Goal: Task Accomplishment & Management: Use online tool/utility

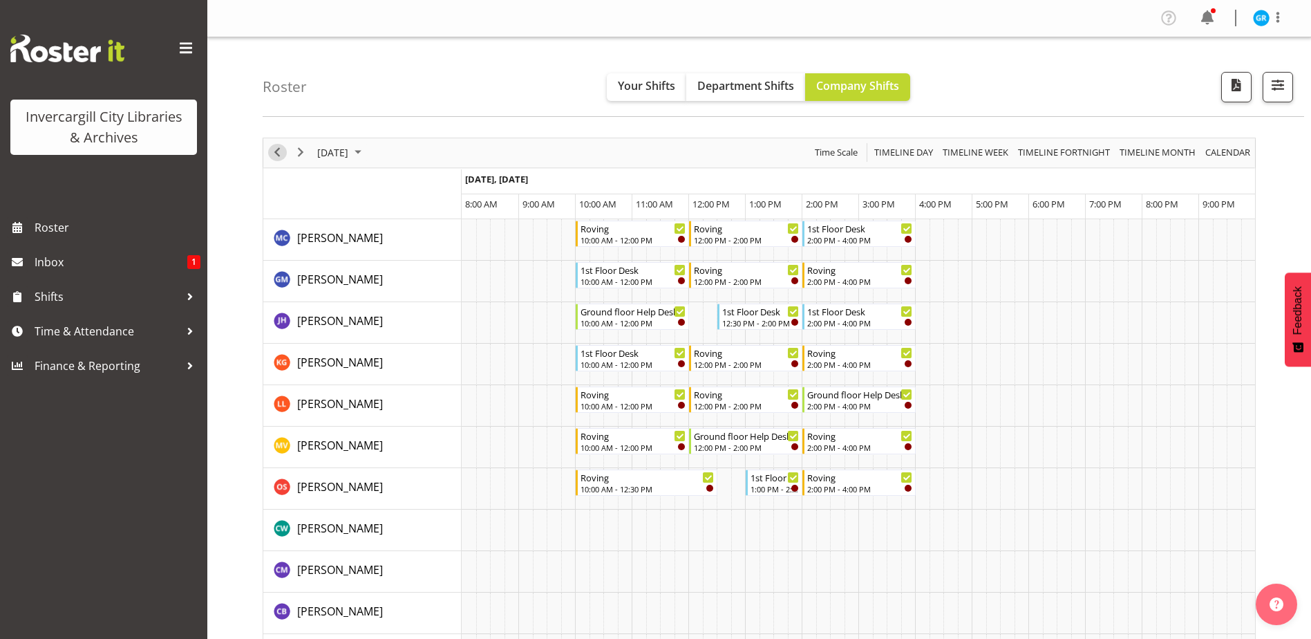
click at [281, 150] on span "Previous" at bounding box center [277, 152] width 17 height 17
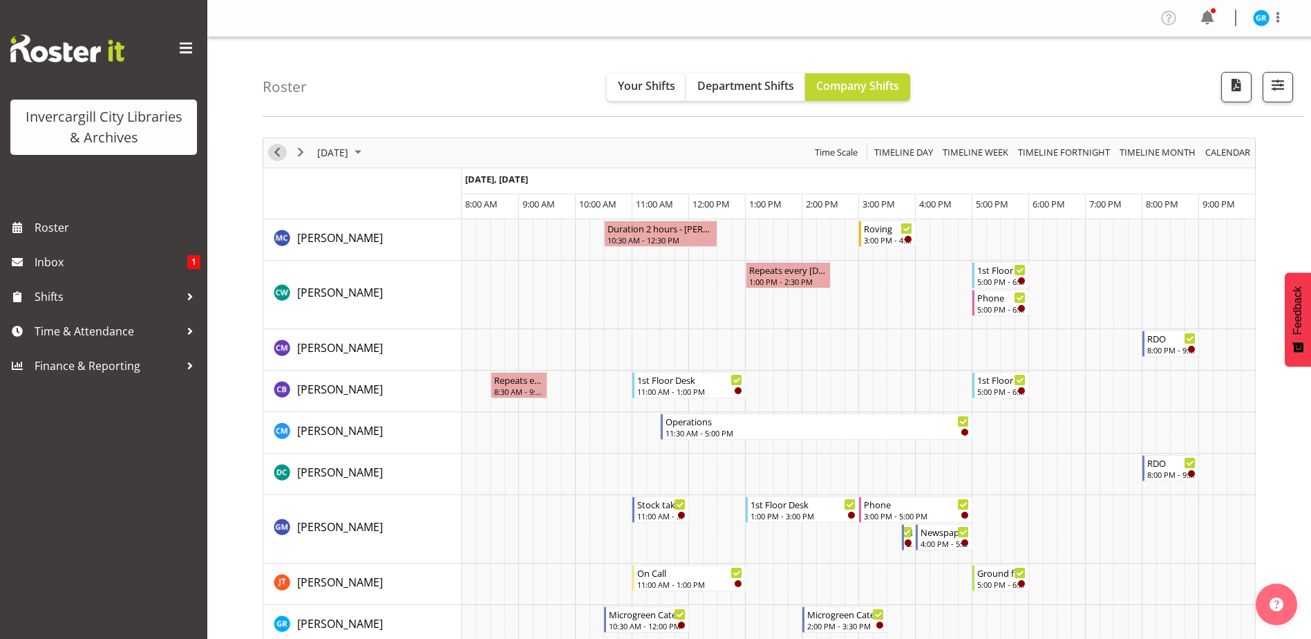
click at [272, 155] on span "Previous" at bounding box center [277, 152] width 17 height 17
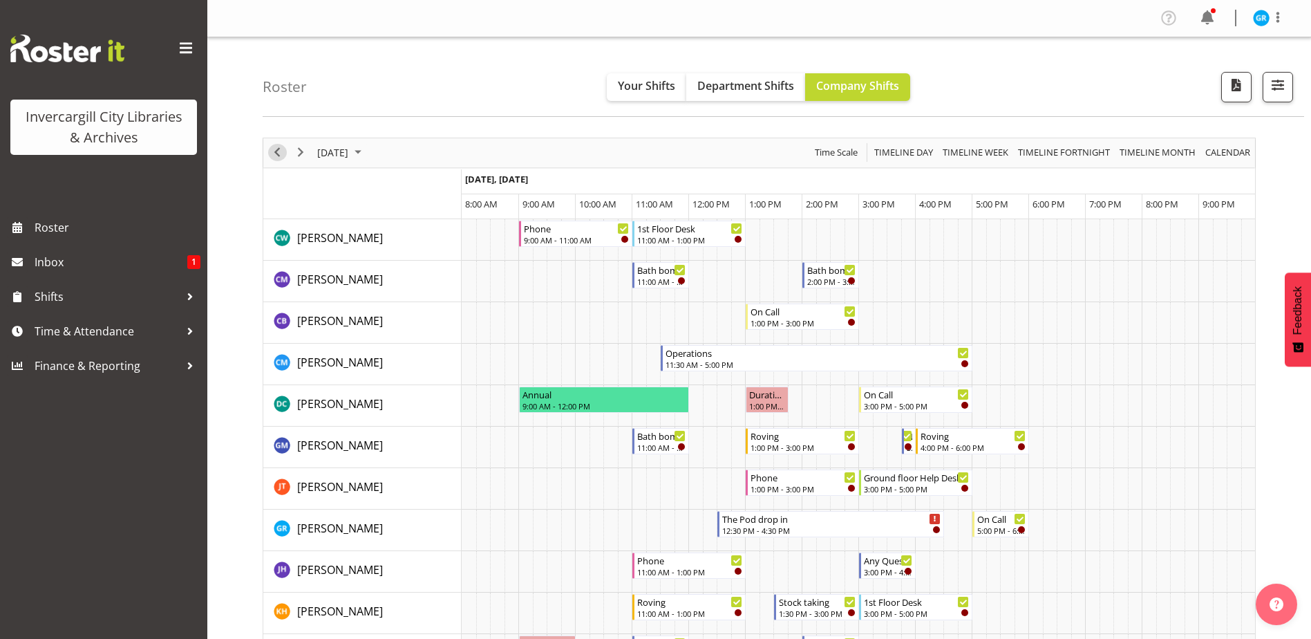
click at [273, 155] on span "Previous" at bounding box center [277, 152] width 17 height 17
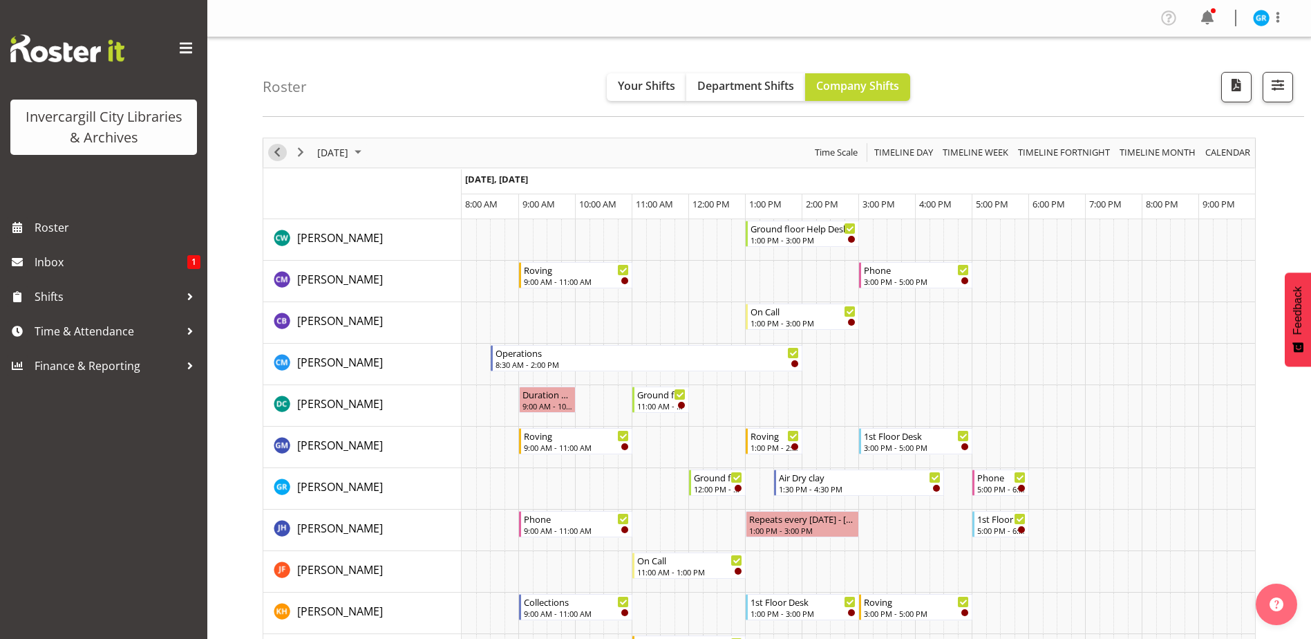
click at [276, 154] on span "Previous" at bounding box center [277, 152] width 17 height 17
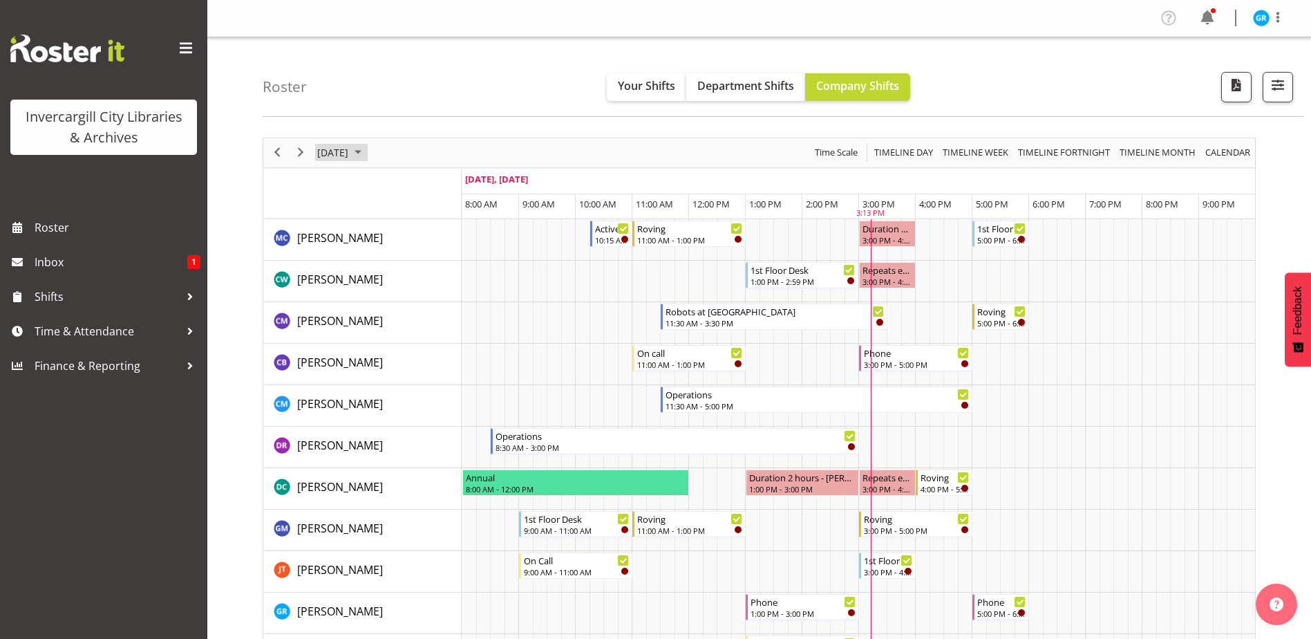
click at [348, 155] on span "[DATE]" at bounding box center [333, 152] width 34 height 17
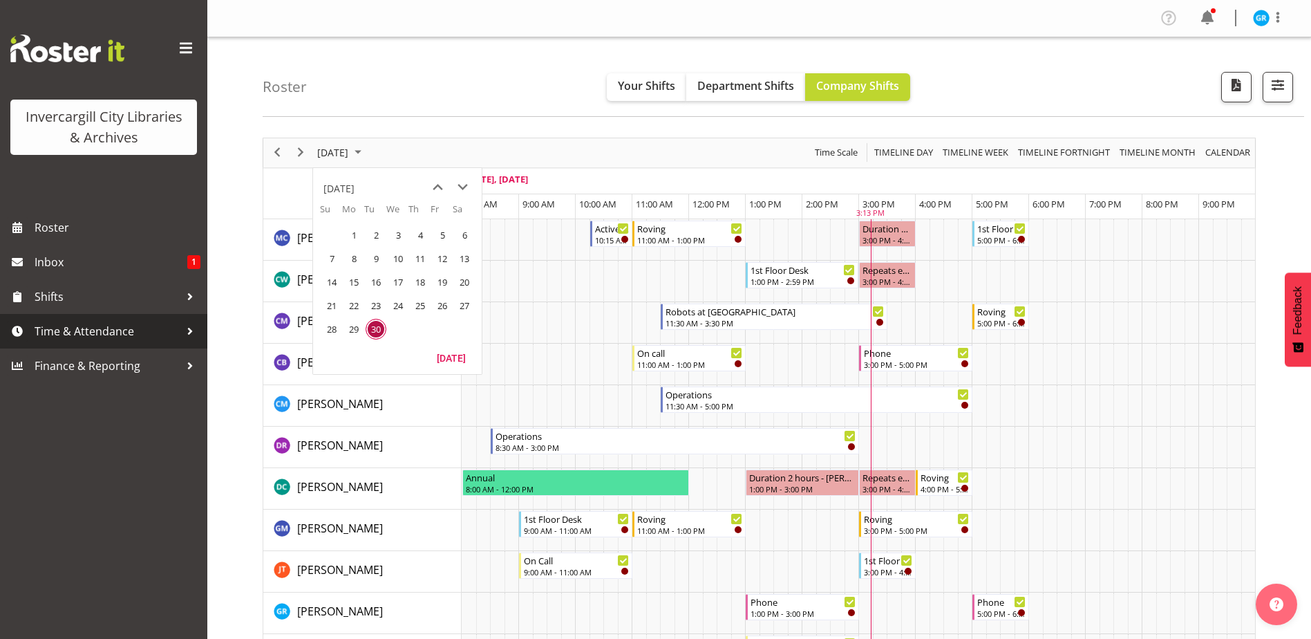
click at [59, 330] on span "Time & Attendance" at bounding box center [107, 331] width 145 height 21
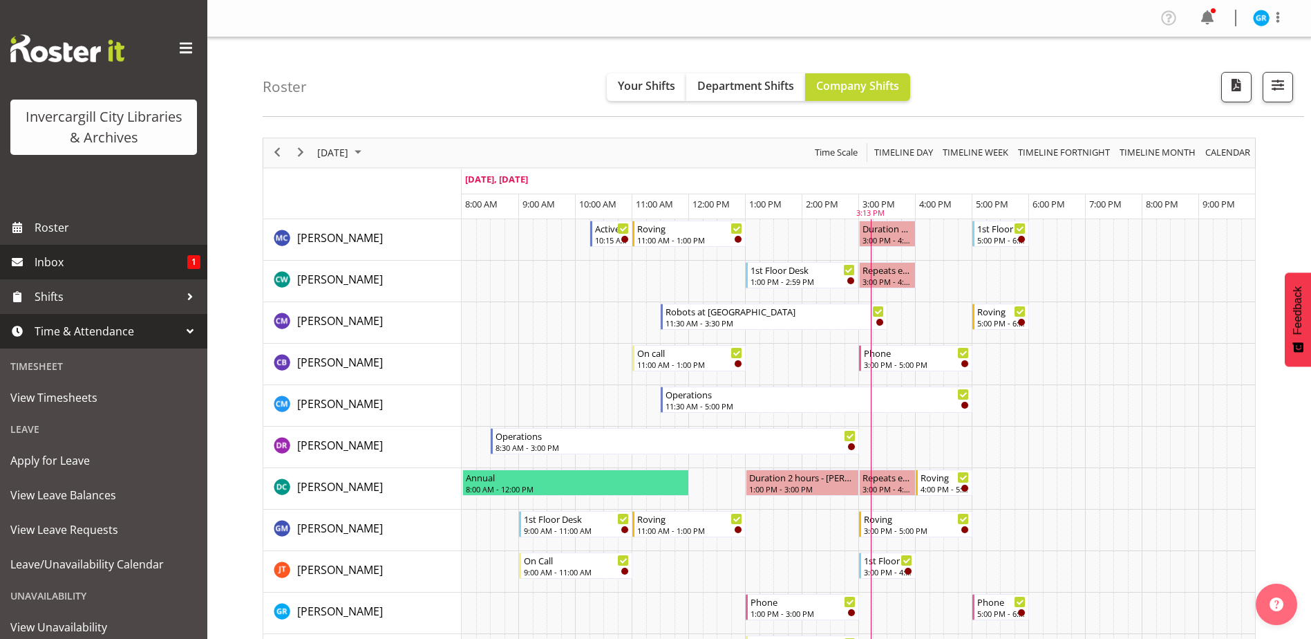
click at [108, 263] on span "Inbox" at bounding box center [111, 262] width 153 height 21
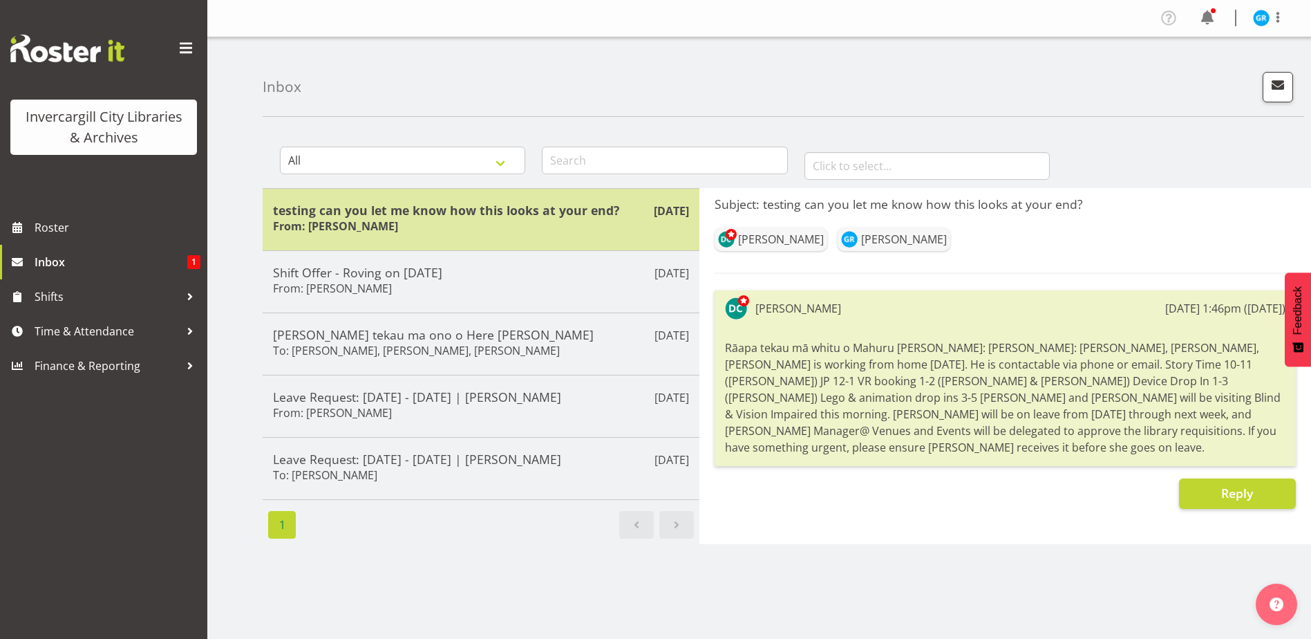
click at [398, 221] on h6 "From: Donald Cunningham" at bounding box center [335, 226] width 125 height 14
click at [563, 236] on div "testing can you let me know how this looks at your end? From: Donald Cunningham" at bounding box center [481, 220] width 416 height 34
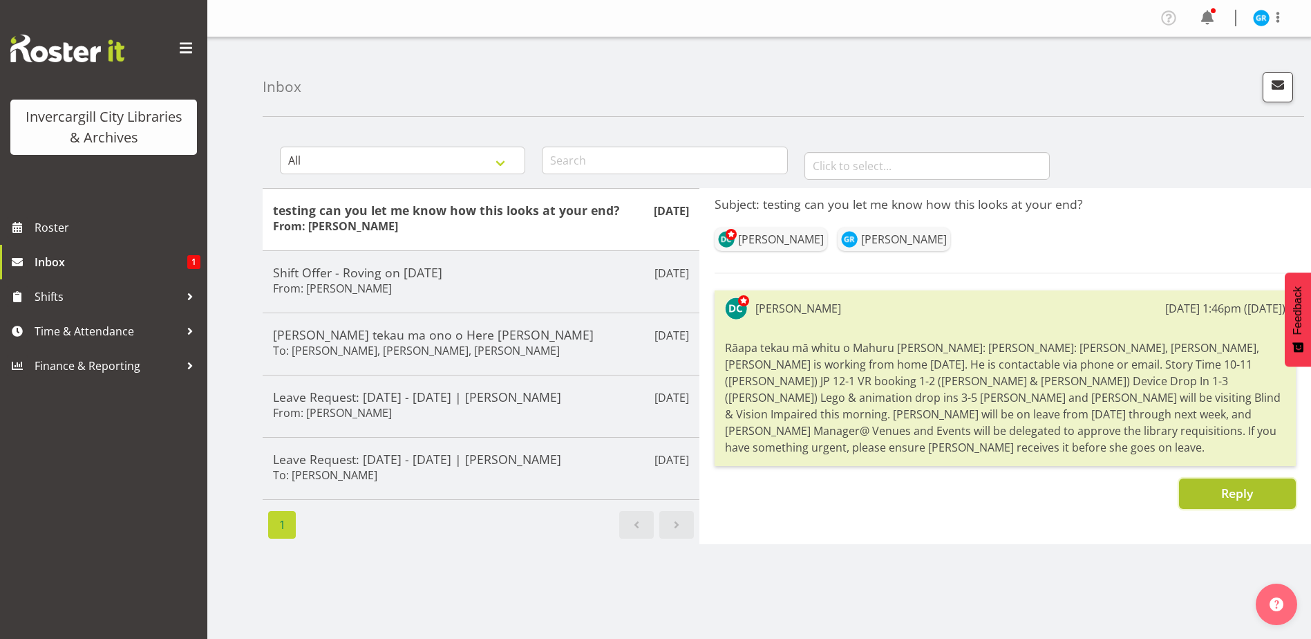
click at [1196, 480] on button "Reply" at bounding box center [1237, 493] width 117 height 30
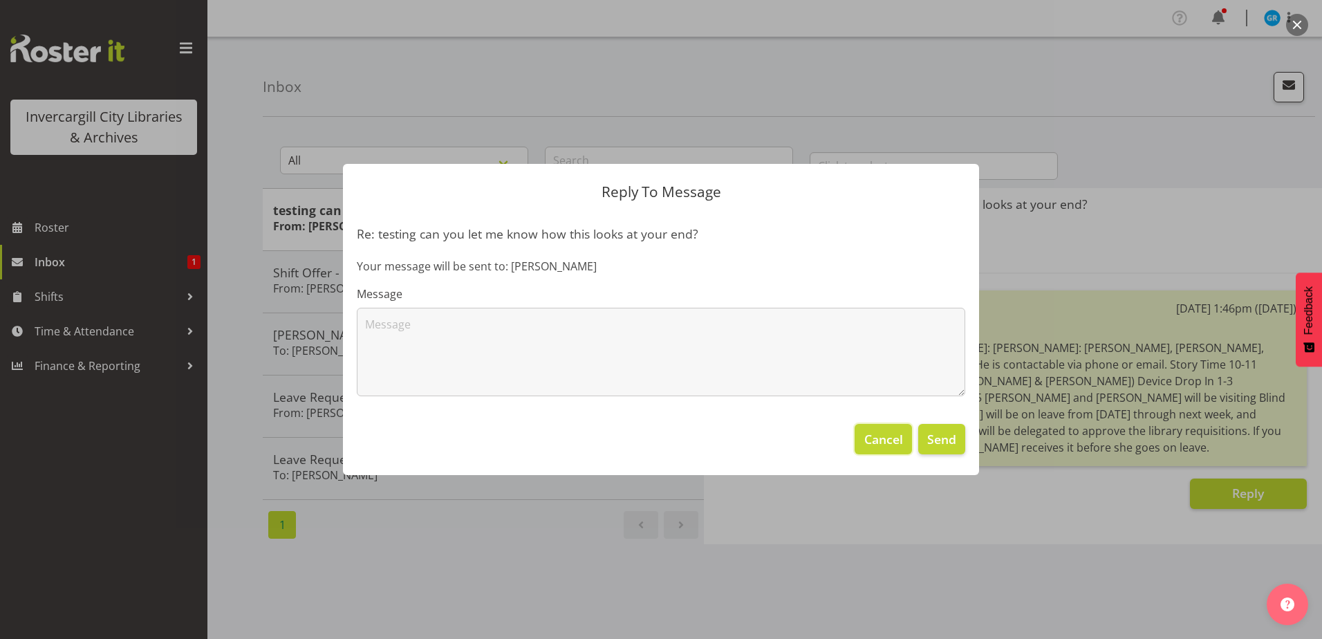
click at [901, 442] on span "Cancel" at bounding box center [883, 439] width 39 height 18
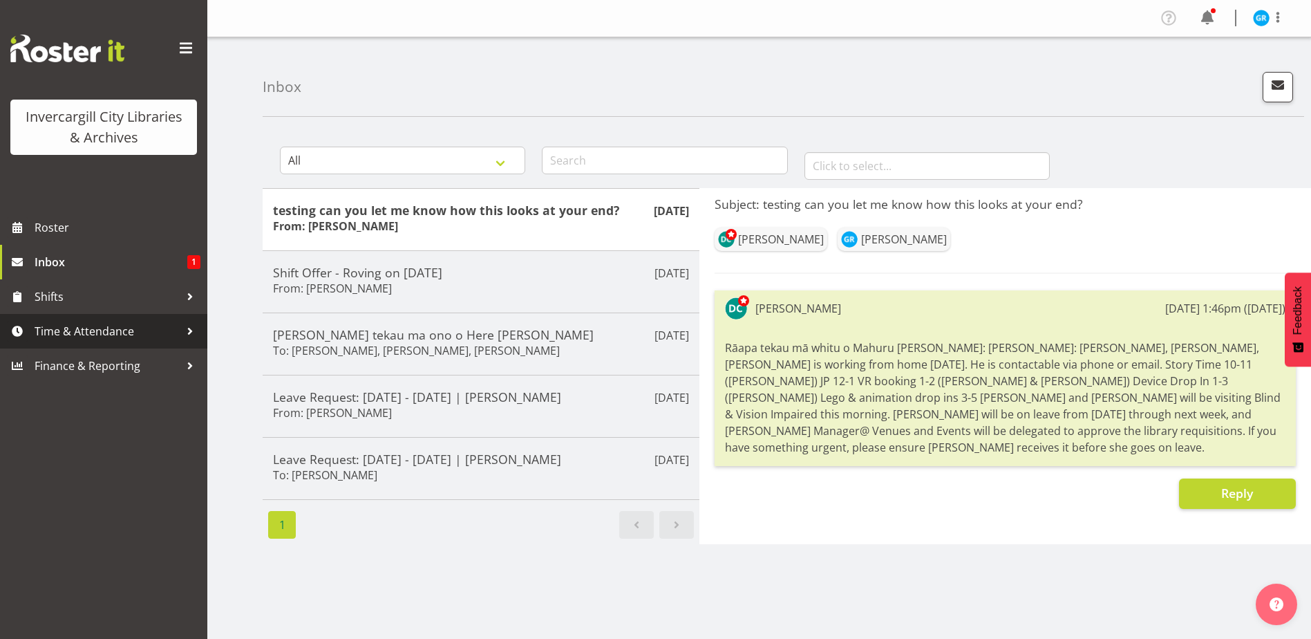
click at [84, 333] on span "Time & Attendance" at bounding box center [107, 331] width 145 height 21
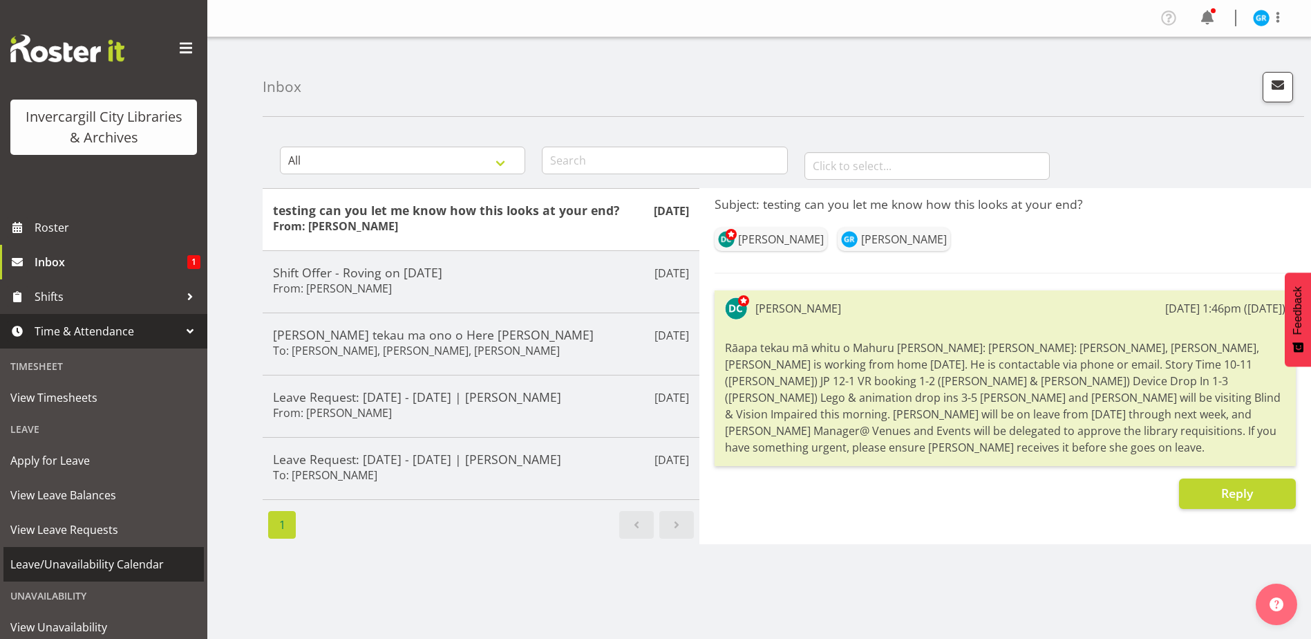
click at [50, 565] on span "Leave/Unavailability Calendar" at bounding box center [103, 564] width 187 height 21
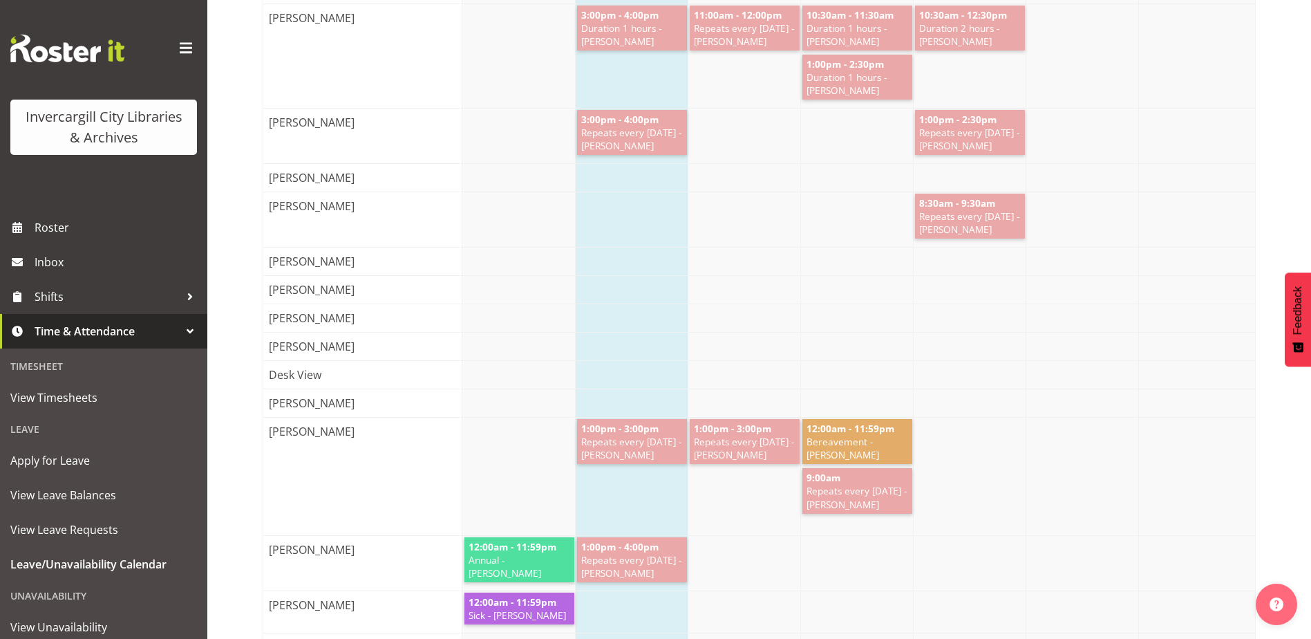
scroll to position [69, 0]
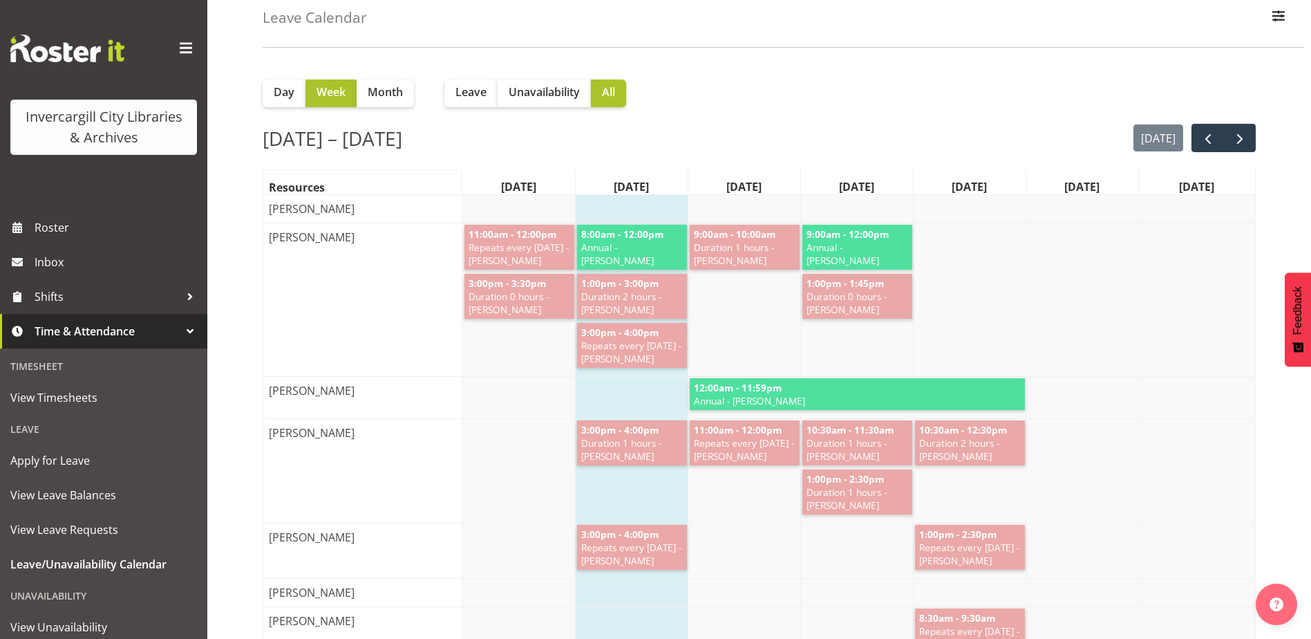
click at [402, 140] on h2 "Sep 29 – Oct 5, 2025" at bounding box center [333, 138] width 140 height 29
click at [1239, 134] on span "next" at bounding box center [1240, 139] width 17 height 17
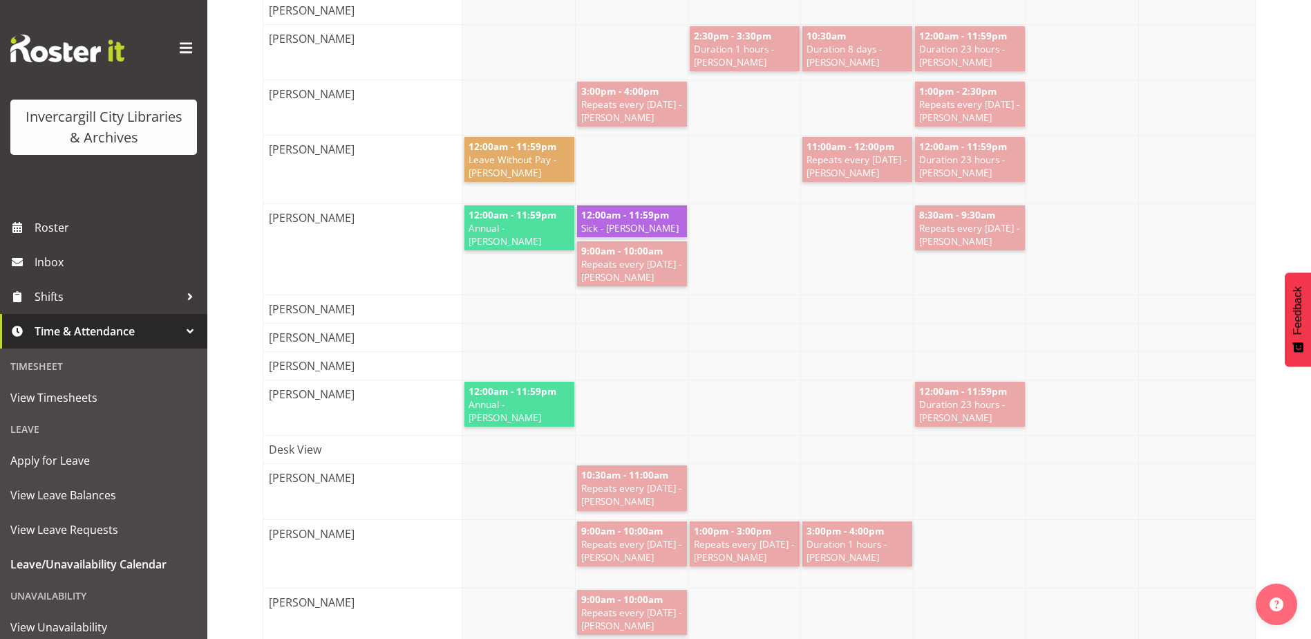
scroll to position [415, 0]
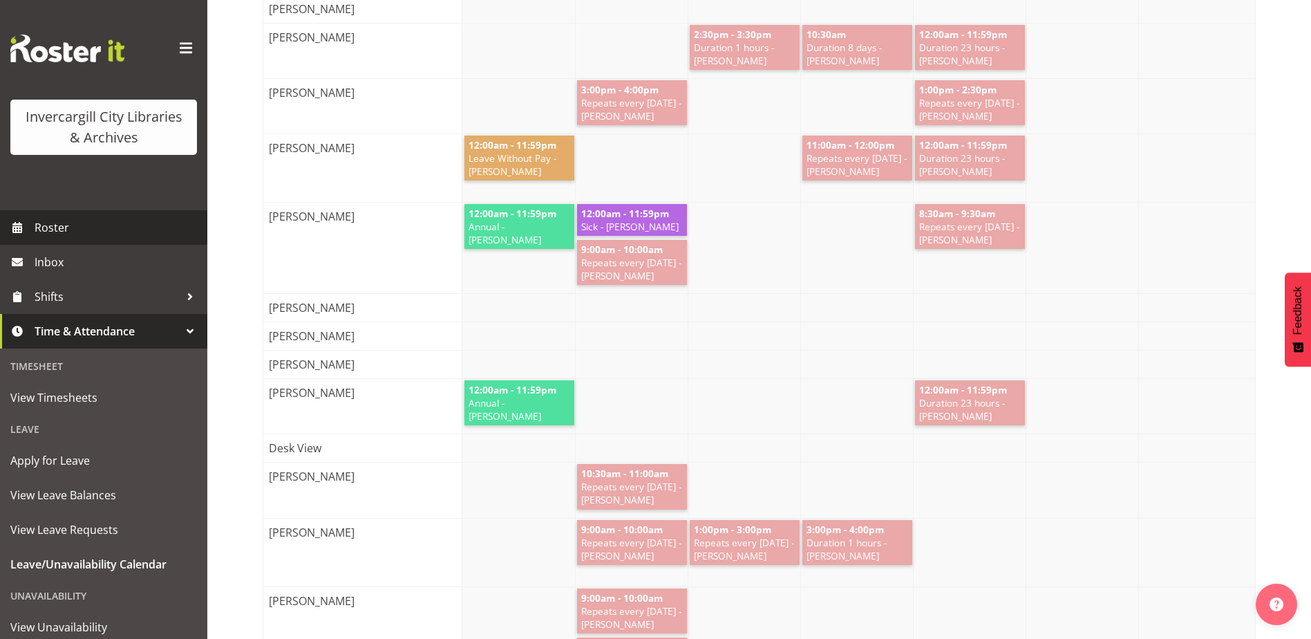
drag, startPoint x: 73, startPoint y: 223, endPoint x: 189, endPoint y: 209, distance: 116.9
click at [75, 223] on span "Roster" at bounding box center [118, 227] width 166 height 21
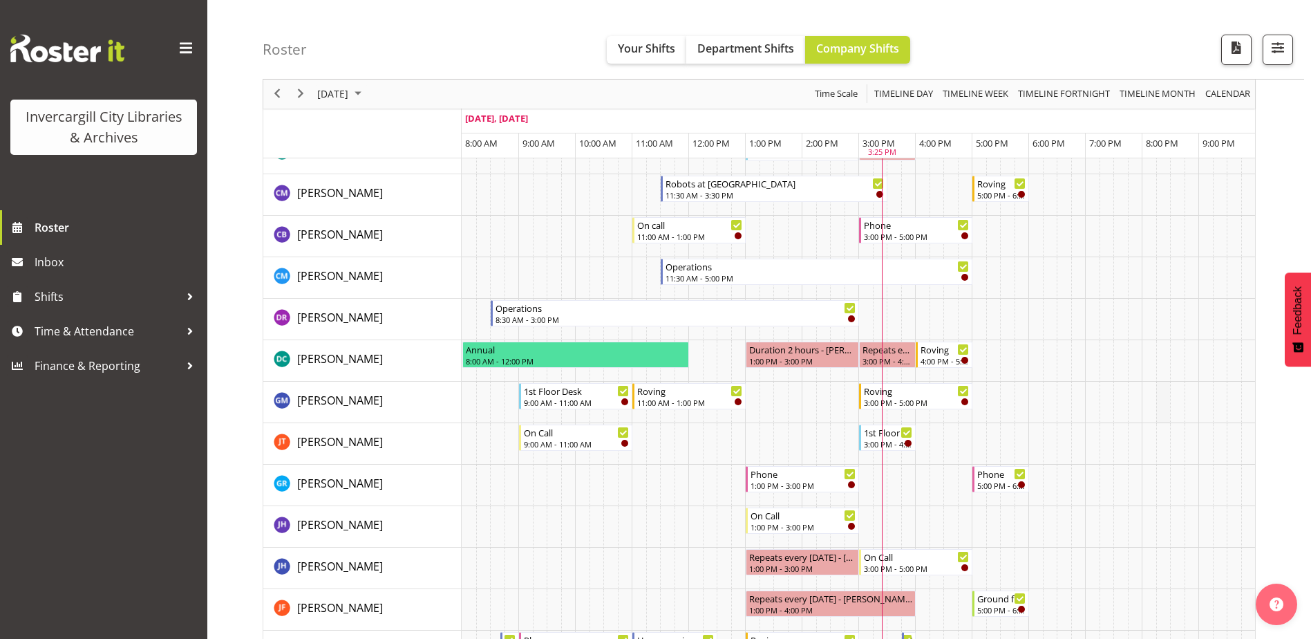
scroll to position [138, 0]
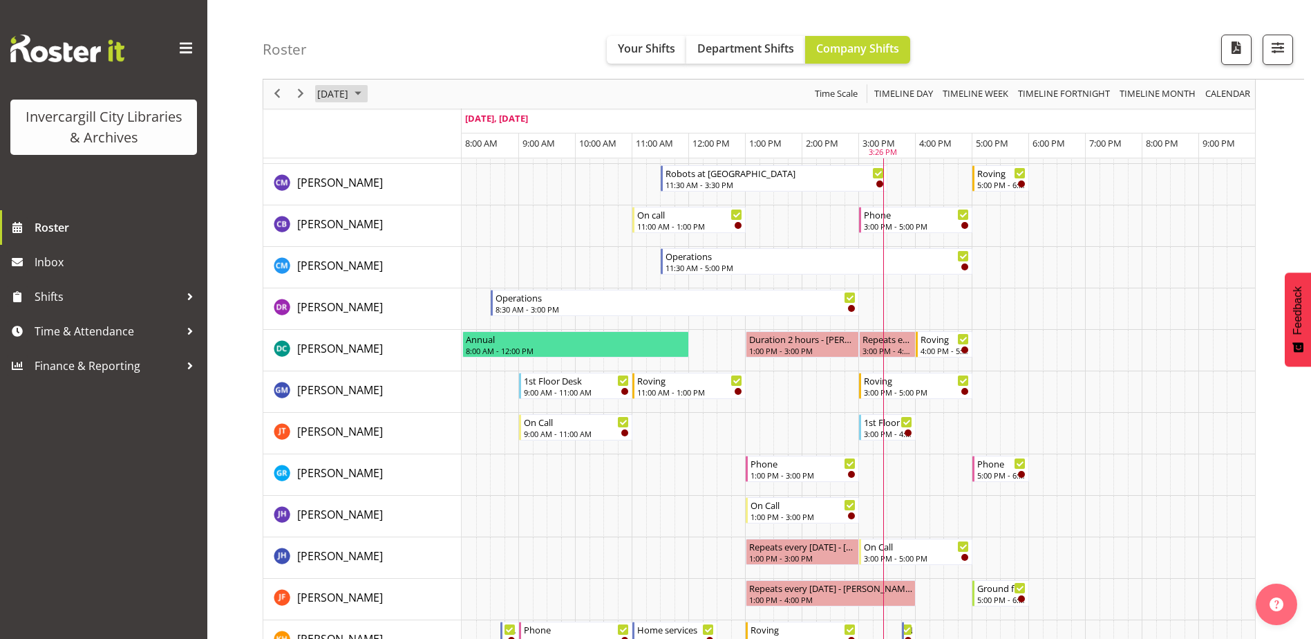
click at [350, 95] on span "[DATE]" at bounding box center [333, 94] width 34 height 17
click at [459, 129] on span "next month" at bounding box center [463, 128] width 24 height 25
drag, startPoint x: 418, startPoint y: 178, endPoint x: 430, endPoint y: 179, distance: 11.8
click at [418, 178] on span "2" at bounding box center [420, 176] width 21 height 21
